Goal: Task Accomplishment & Management: Manage account settings

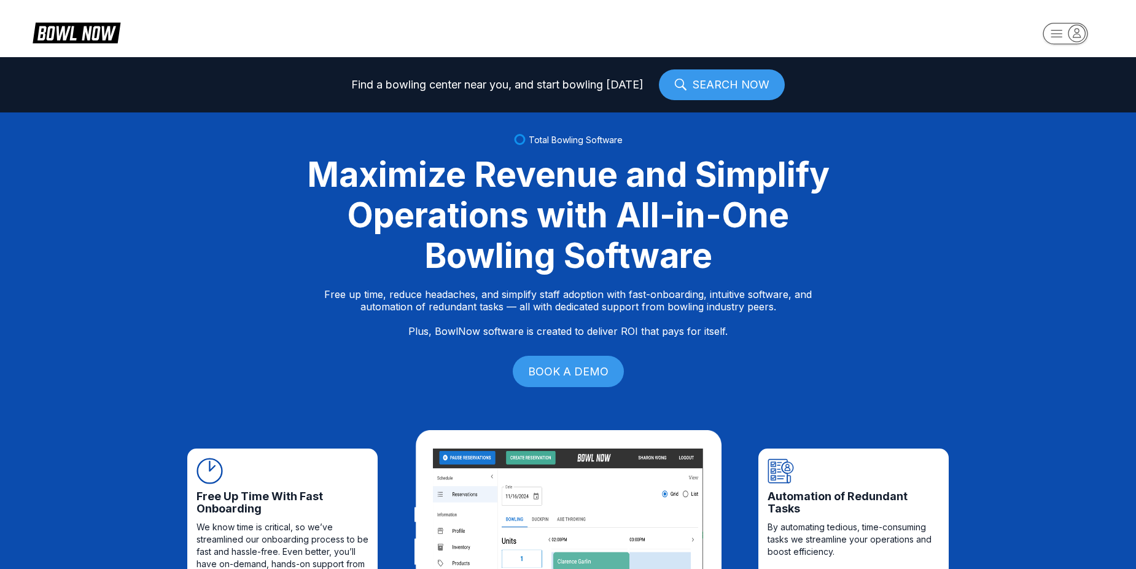
click at [1056, 31] on rect "button" at bounding box center [1065, 33] width 45 height 21
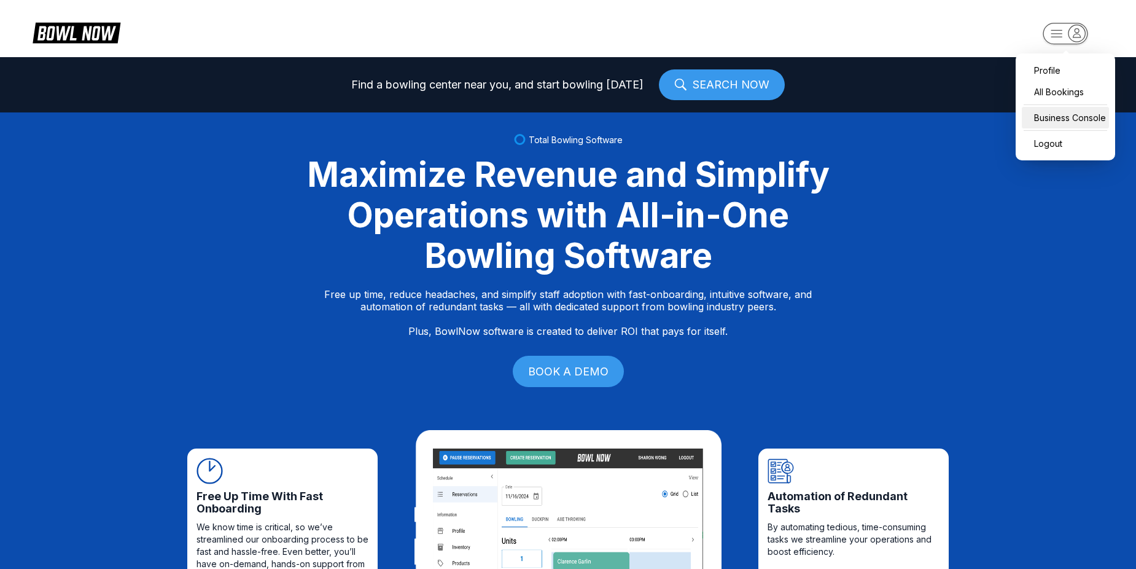
click at [1063, 123] on div "Business Console" at bounding box center [1065, 117] width 87 height 21
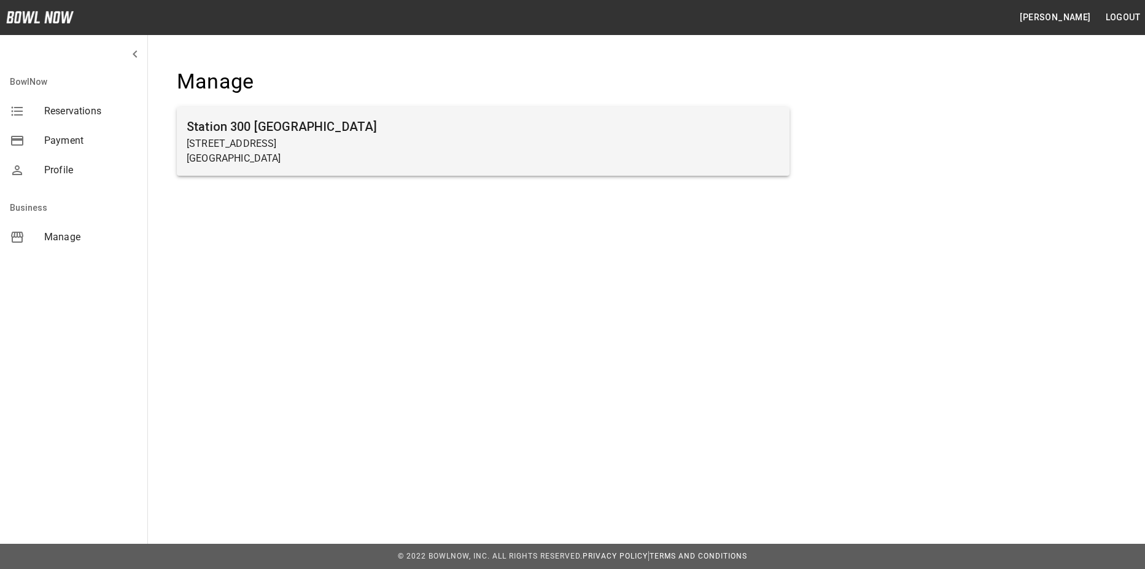
click at [403, 155] on p "[GEOGRAPHIC_DATA]" at bounding box center [483, 158] width 593 height 15
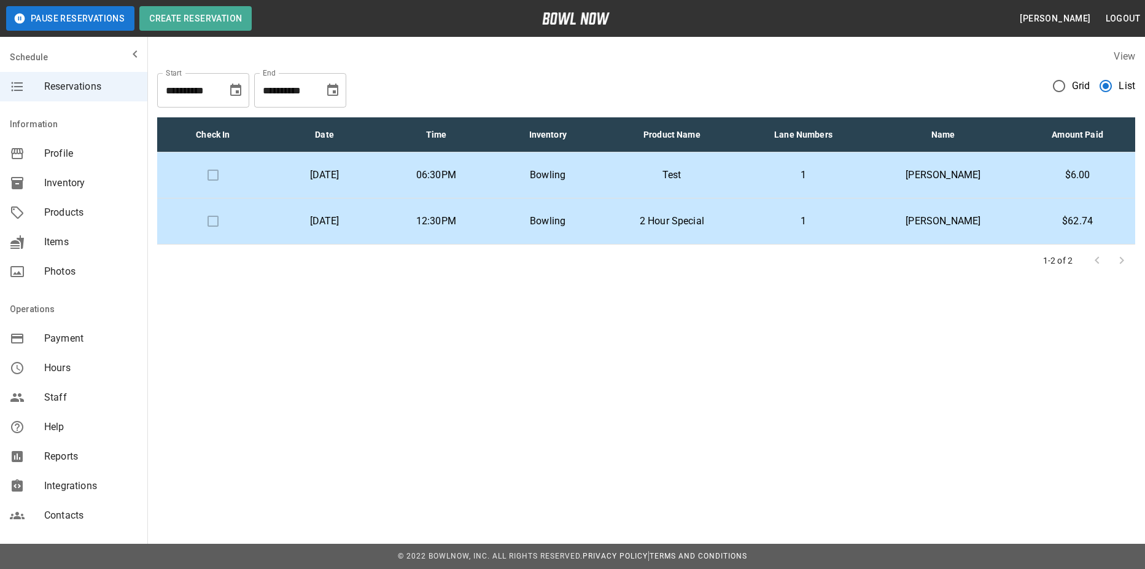
click at [891, 190] on td "[PERSON_NAME]" at bounding box center [942, 175] width 153 height 46
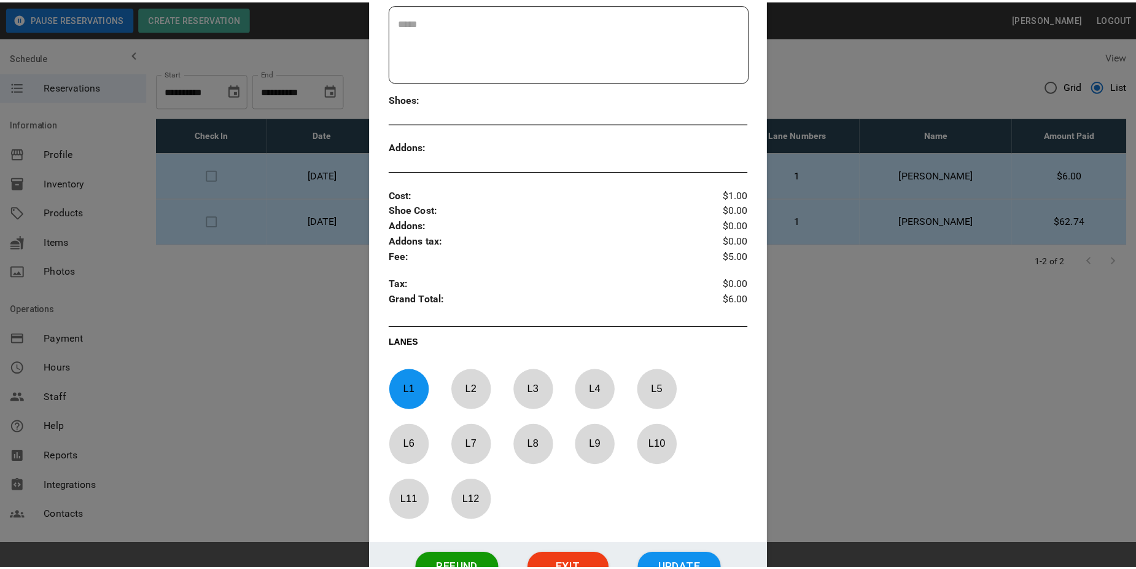
scroll to position [388, 0]
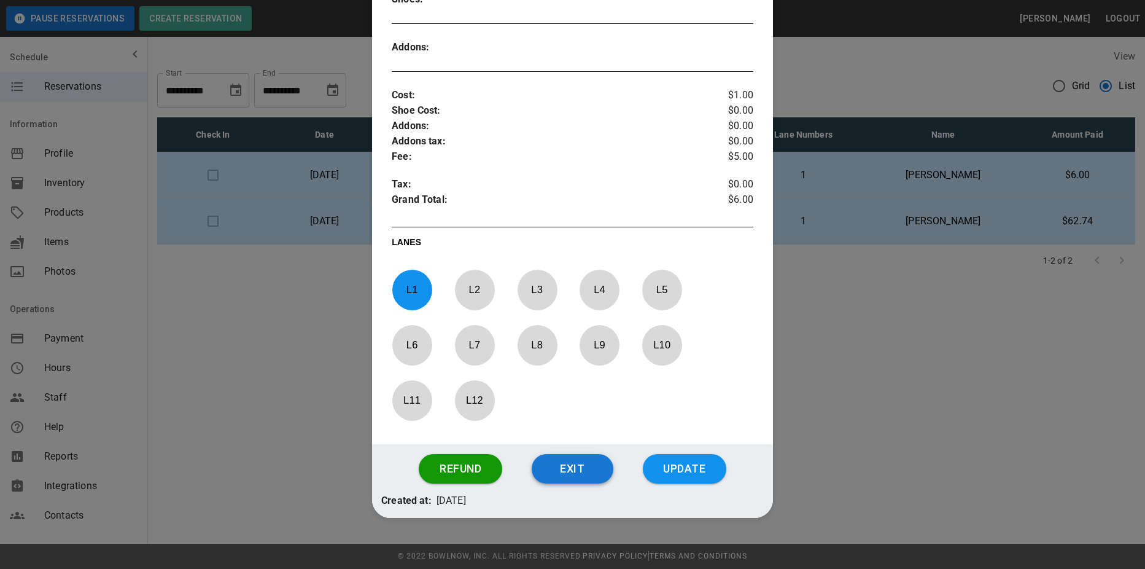
click at [562, 464] on button "Exit" at bounding box center [573, 468] width 82 height 29
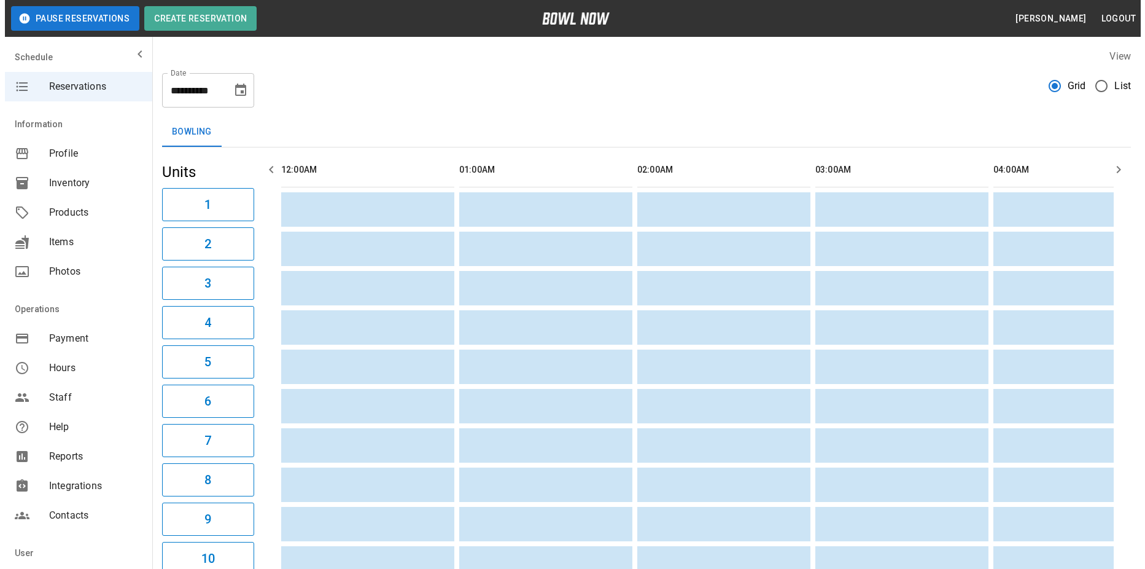
scroll to position [0, 3205]
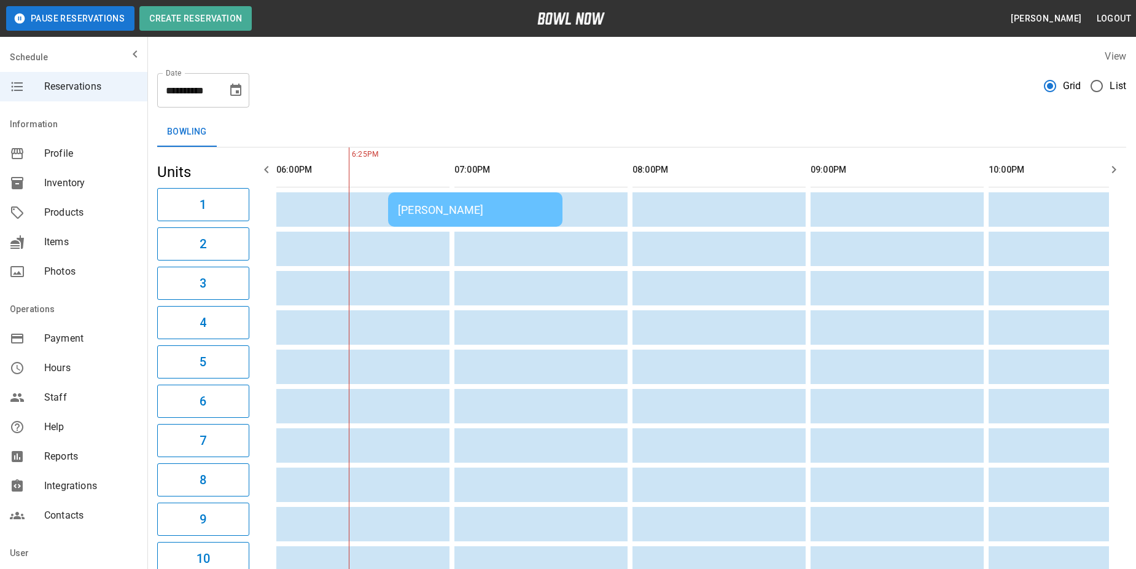
click at [1113, 88] on span "List" at bounding box center [1117, 86] width 17 height 15
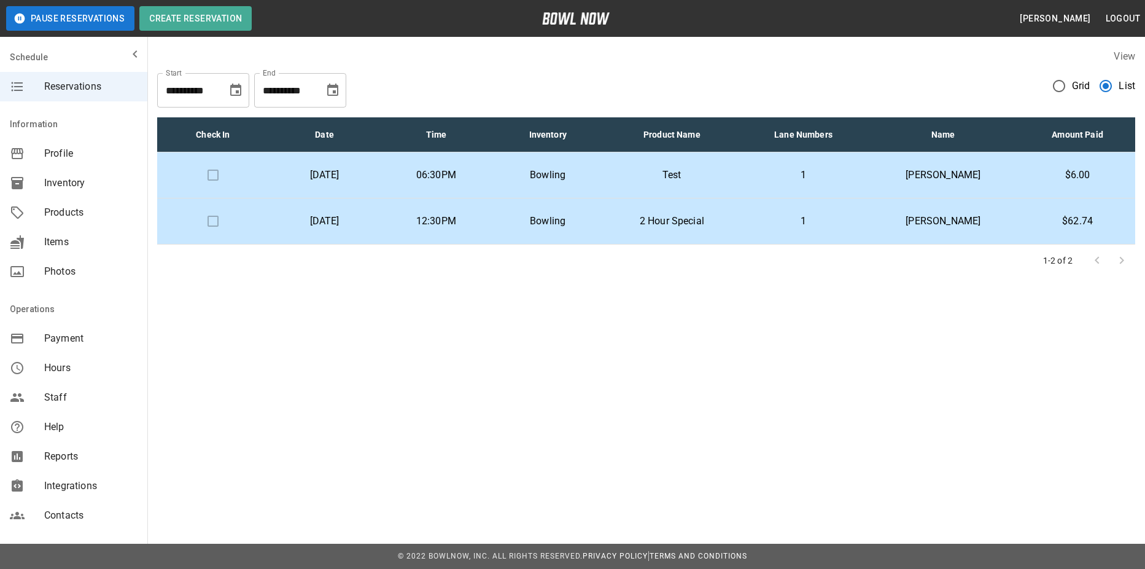
drag, startPoint x: 889, startPoint y: 265, endPoint x: 1144, endPoint y: 565, distance: 394.2
click at [991, 346] on div "**********" at bounding box center [572, 176] width 1145 height 352
